Goal: Navigation & Orientation: Find specific page/section

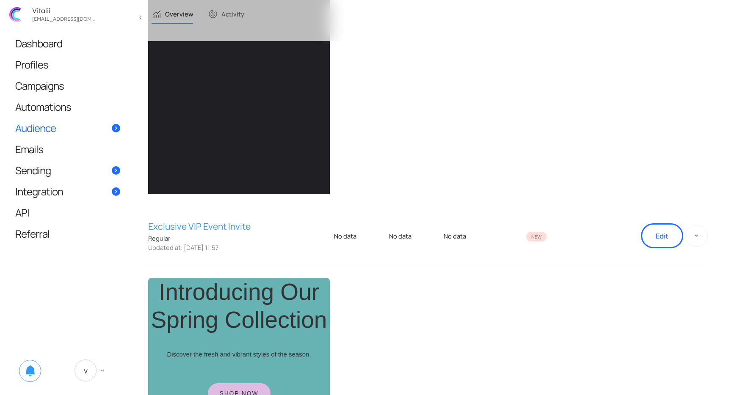
scroll to position [379, 0]
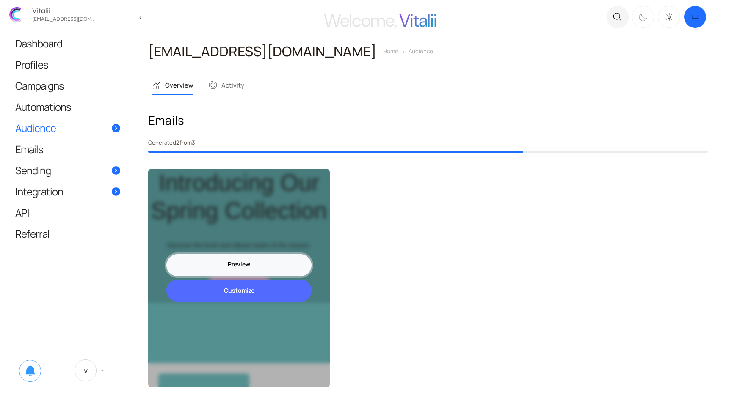
click at [261, 264] on link "Preview" at bounding box center [238, 265] width 145 height 22
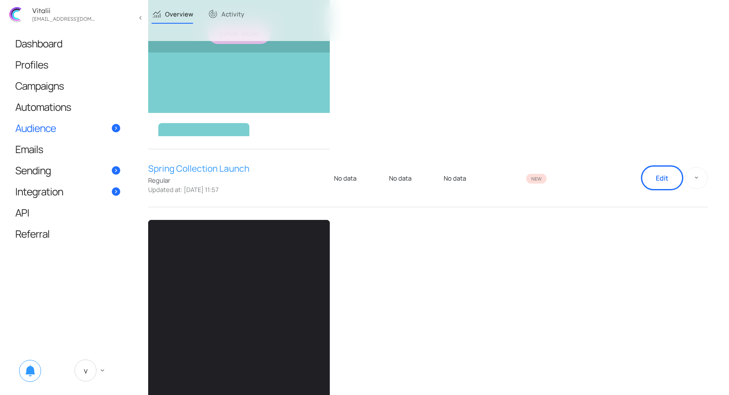
scroll to position [379, 0]
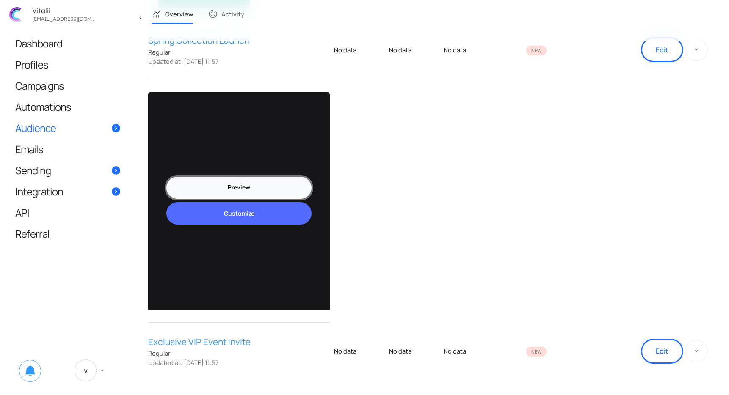
click at [242, 186] on link "Preview" at bounding box center [238, 188] width 145 height 22
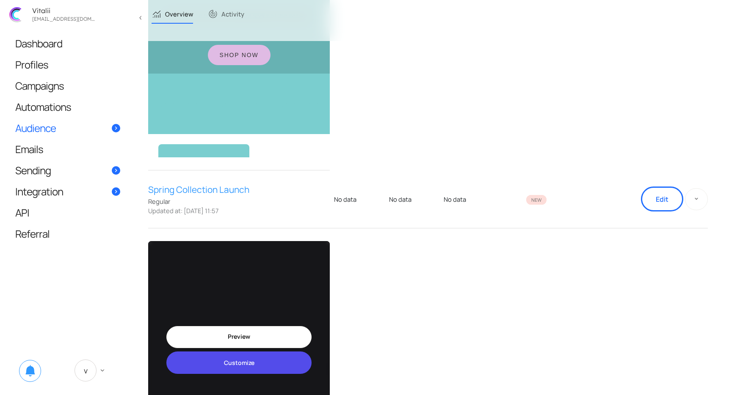
scroll to position [0, 0]
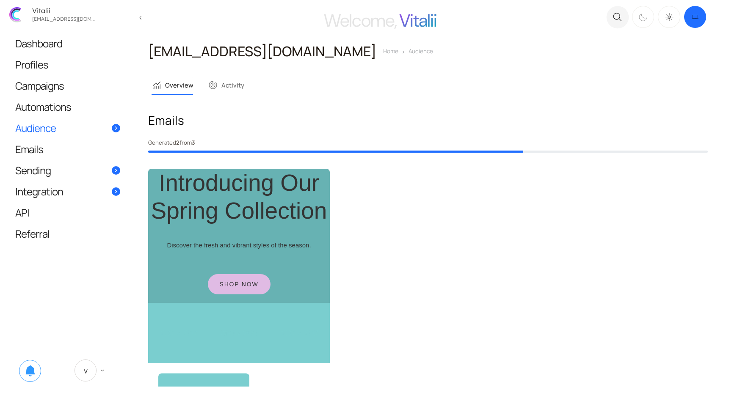
click at [54, 125] on span "Audience" at bounding box center [35, 128] width 41 height 9
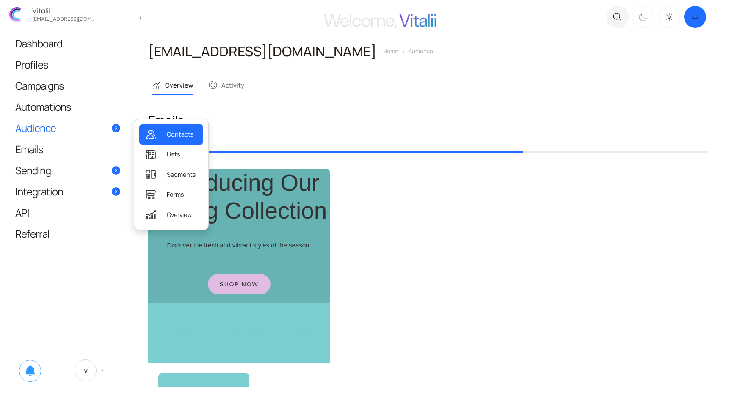
click at [186, 137] on span "Contacts" at bounding box center [180, 134] width 27 height 9
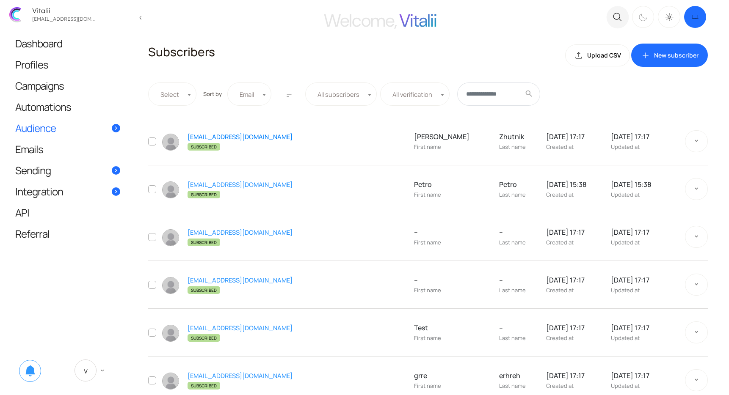
click at [213, 135] on link "[EMAIL_ADDRESS][DOMAIN_NAME]" at bounding box center [240, 137] width 105 height 8
